Goal: Find specific page/section

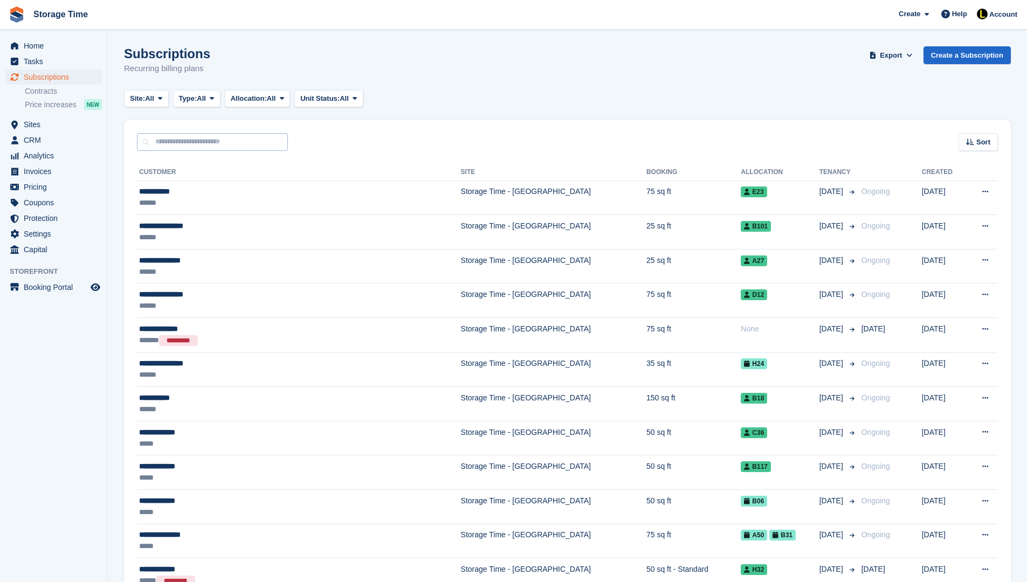
type input "*"
type input "***"
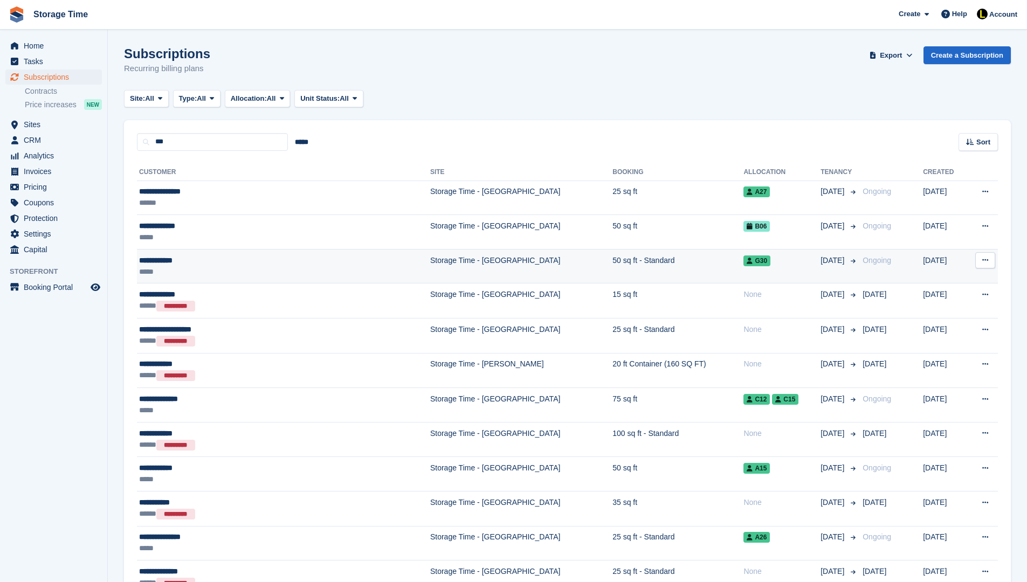
click at [231, 252] on td "**********" at bounding box center [283, 266] width 293 height 34
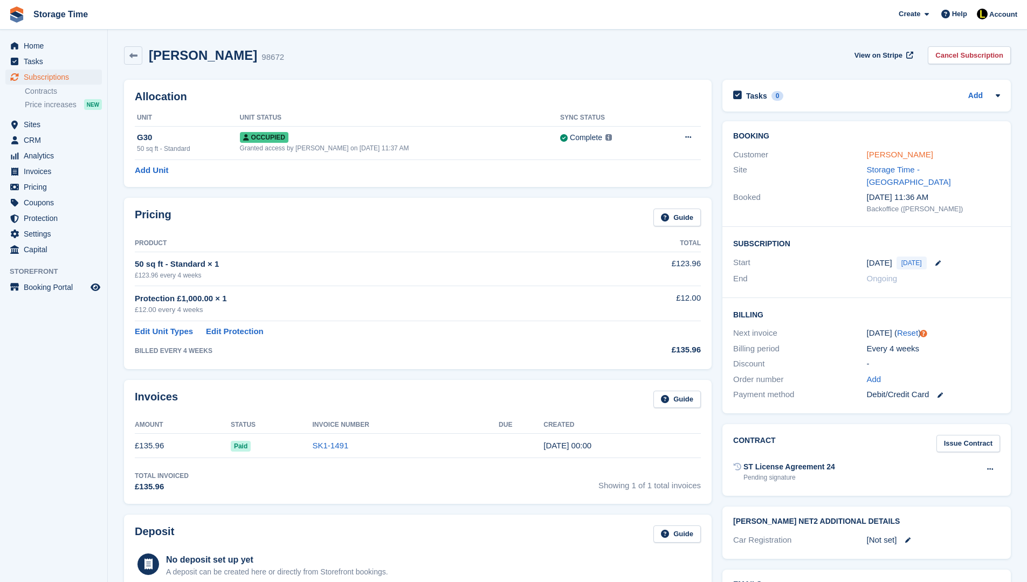
click at [882, 153] on link "[PERSON_NAME]" at bounding box center [900, 154] width 66 height 9
